Goal: Find specific page/section

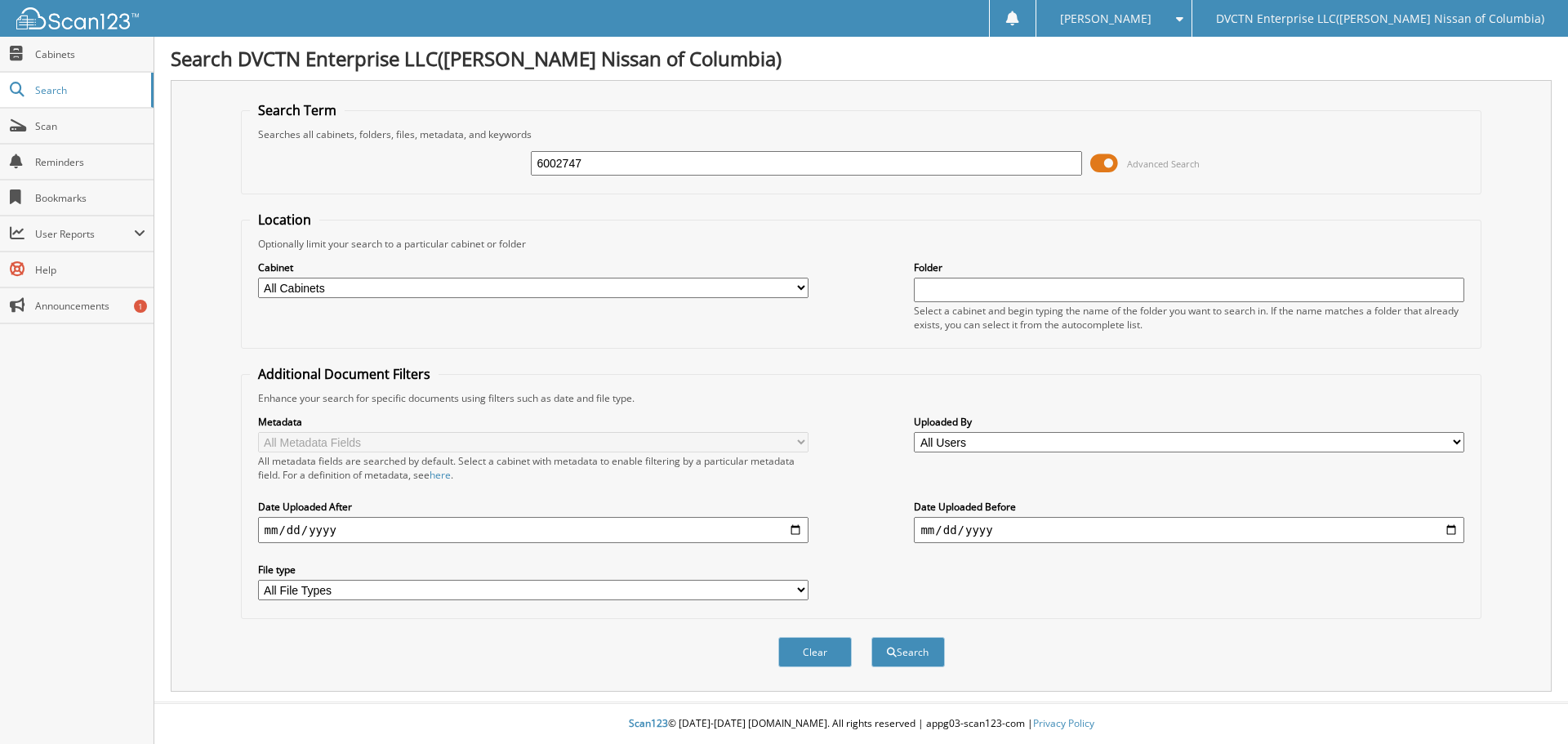
type input "6002747"
click at [871, 637] on button "Search" at bounding box center [907, 652] width 74 height 30
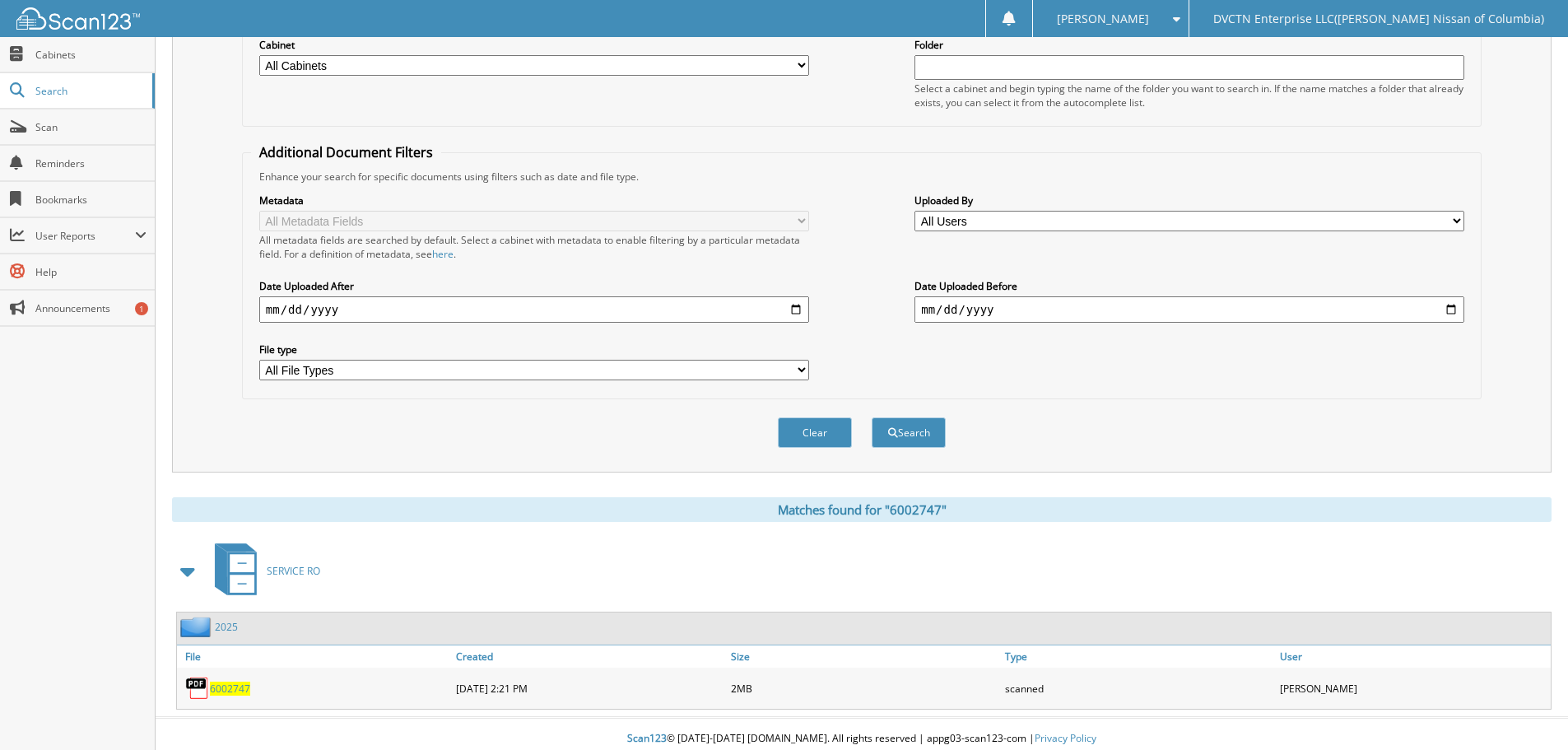
scroll to position [234, 0]
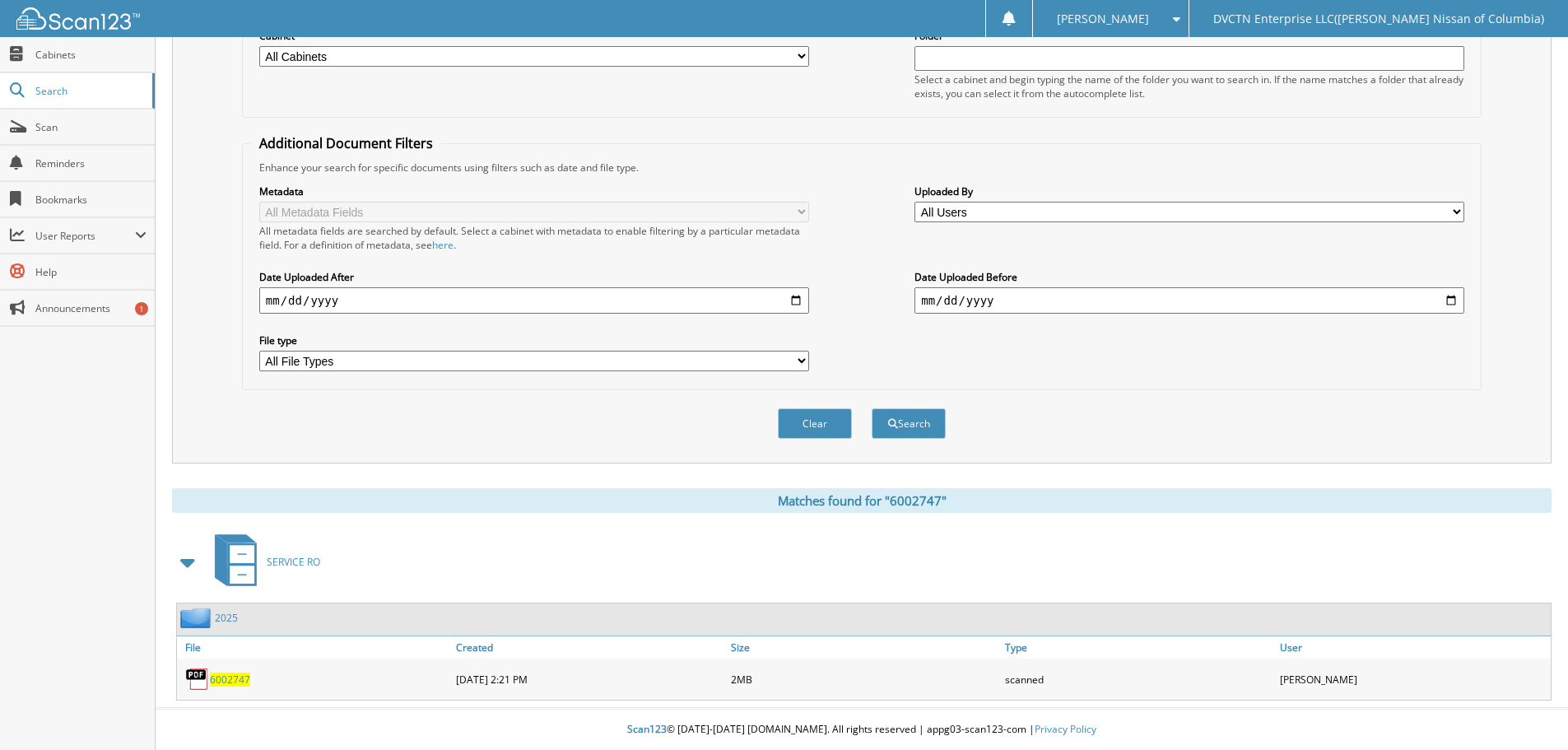
click at [231, 678] on span "6002747" at bounding box center [229, 680] width 41 height 14
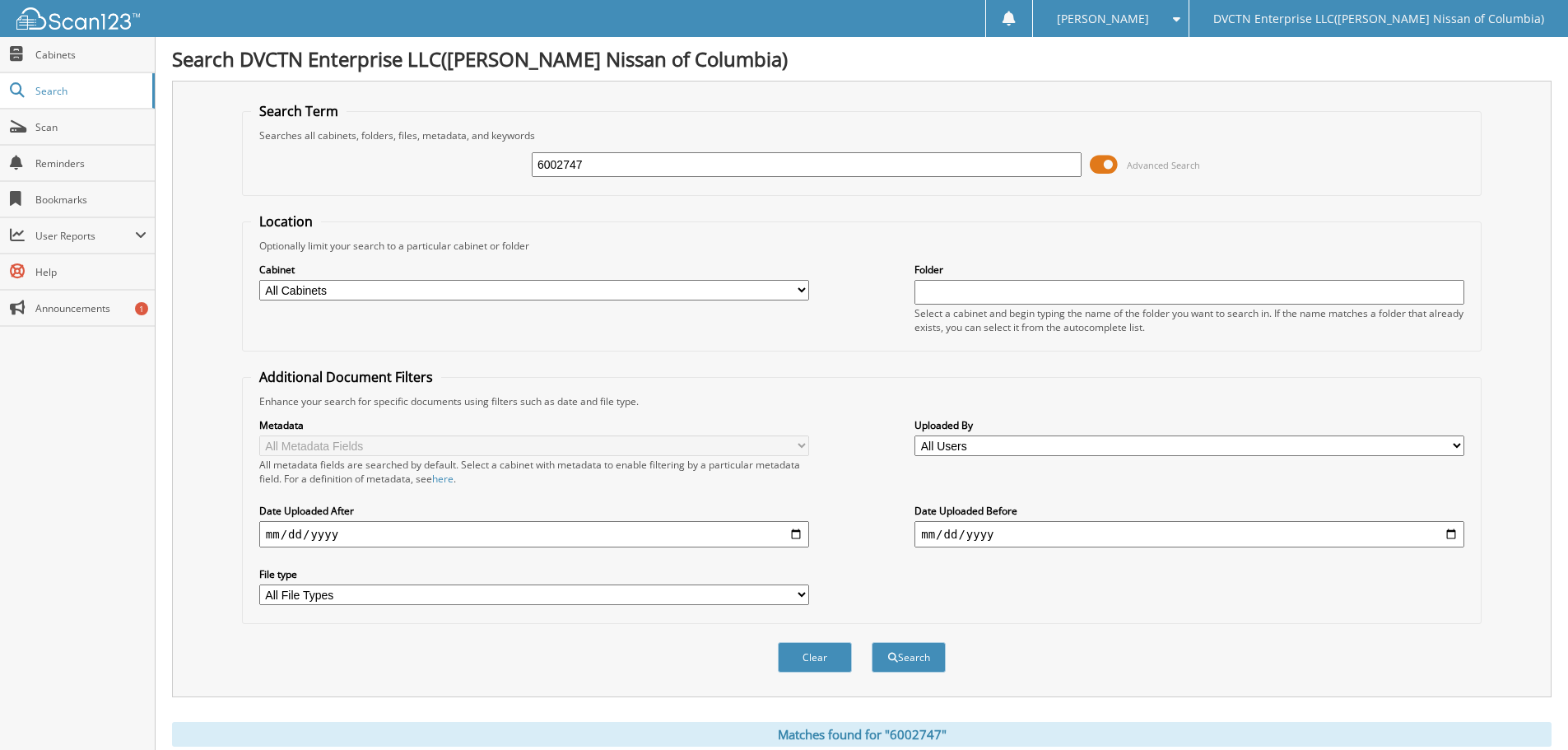
click at [668, 166] on input "6002747" at bounding box center [806, 164] width 550 height 25
type input "6001892"
click at [871, 642] on button "Search" at bounding box center [908, 657] width 74 height 31
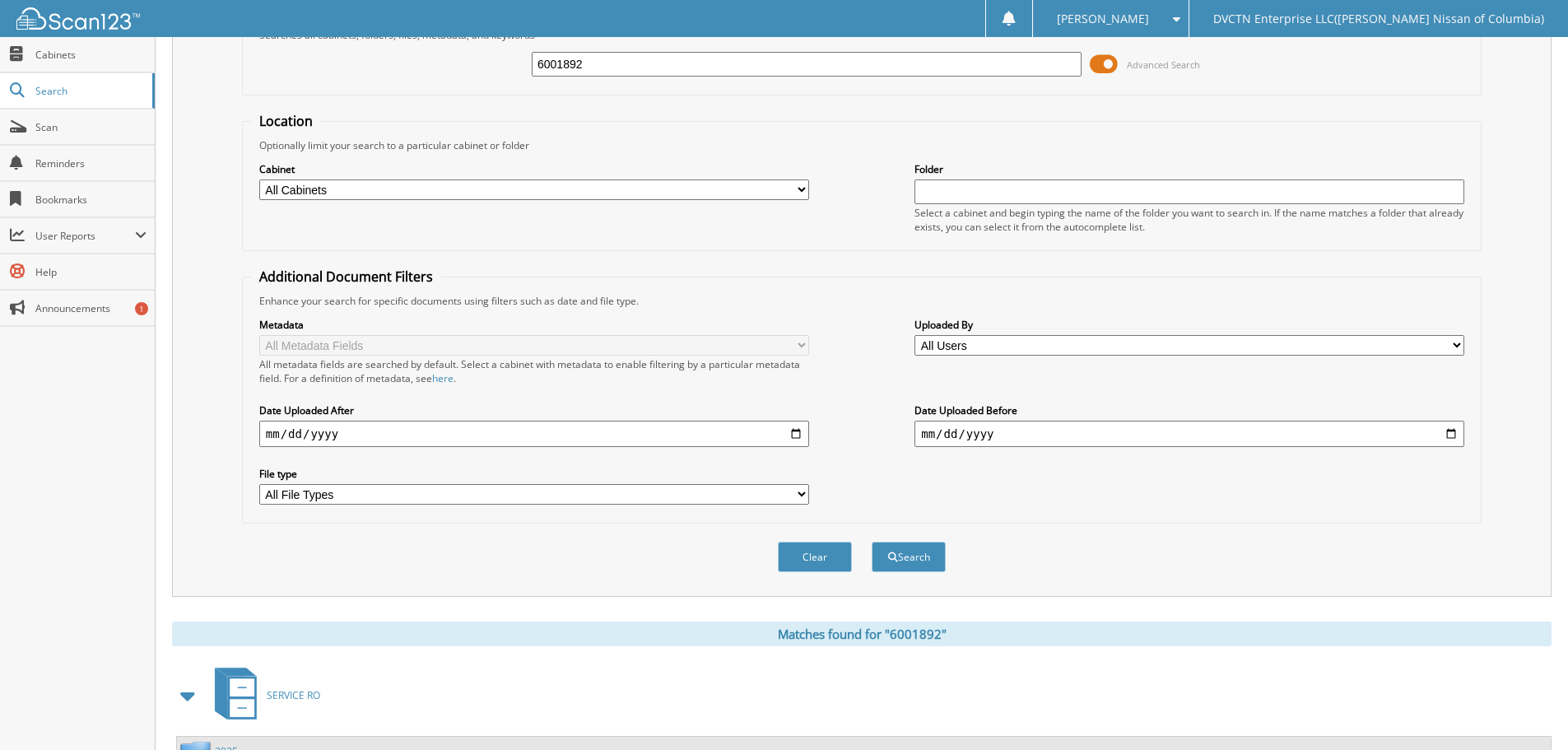
scroll to position [234, 0]
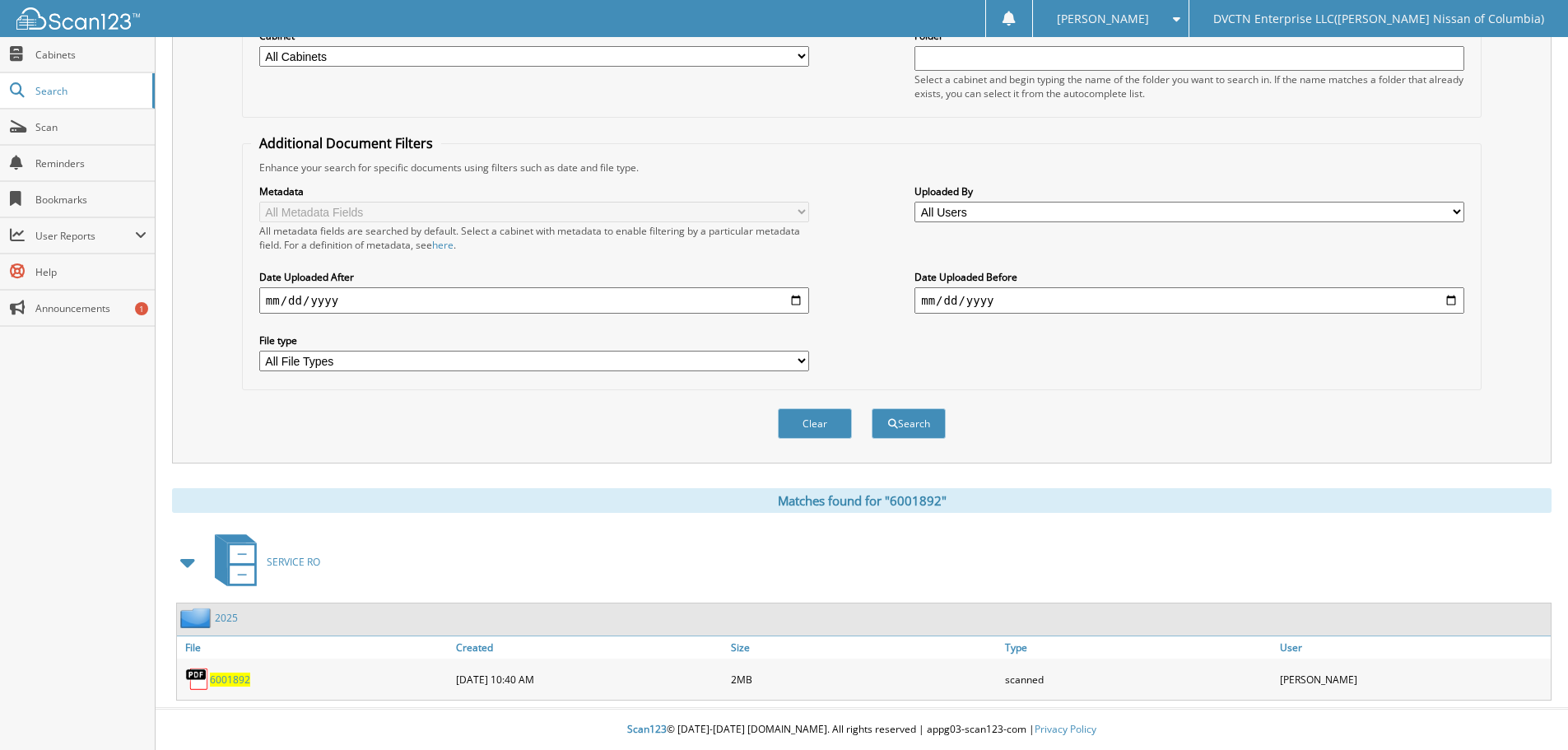
click at [230, 673] on span "6001892" at bounding box center [229, 680] width 41 height 14
